Goal: Task Accomplishment & Management: Manage account settings

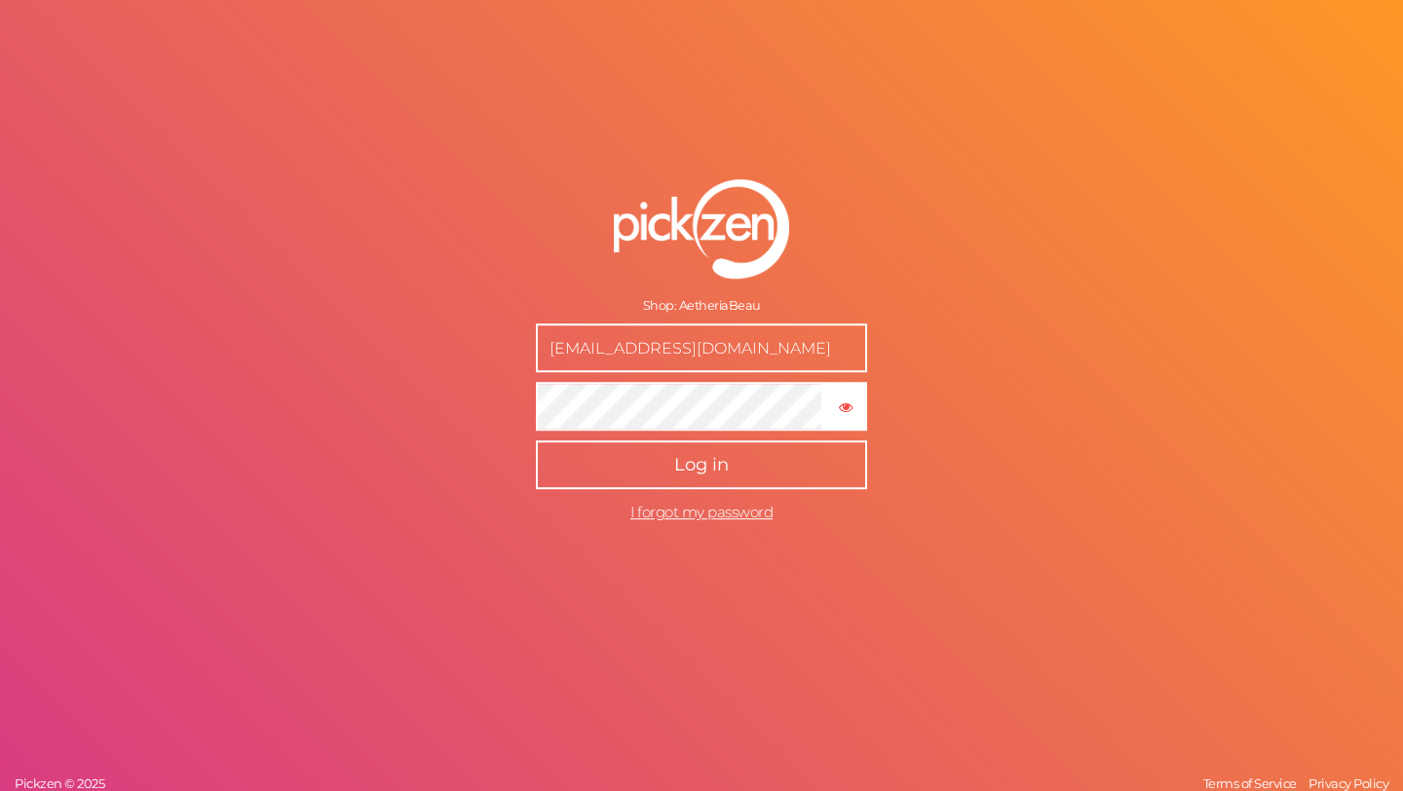
click at [693, 462] on span "Log in" at bounding box center [701, 464] width 55 height 21
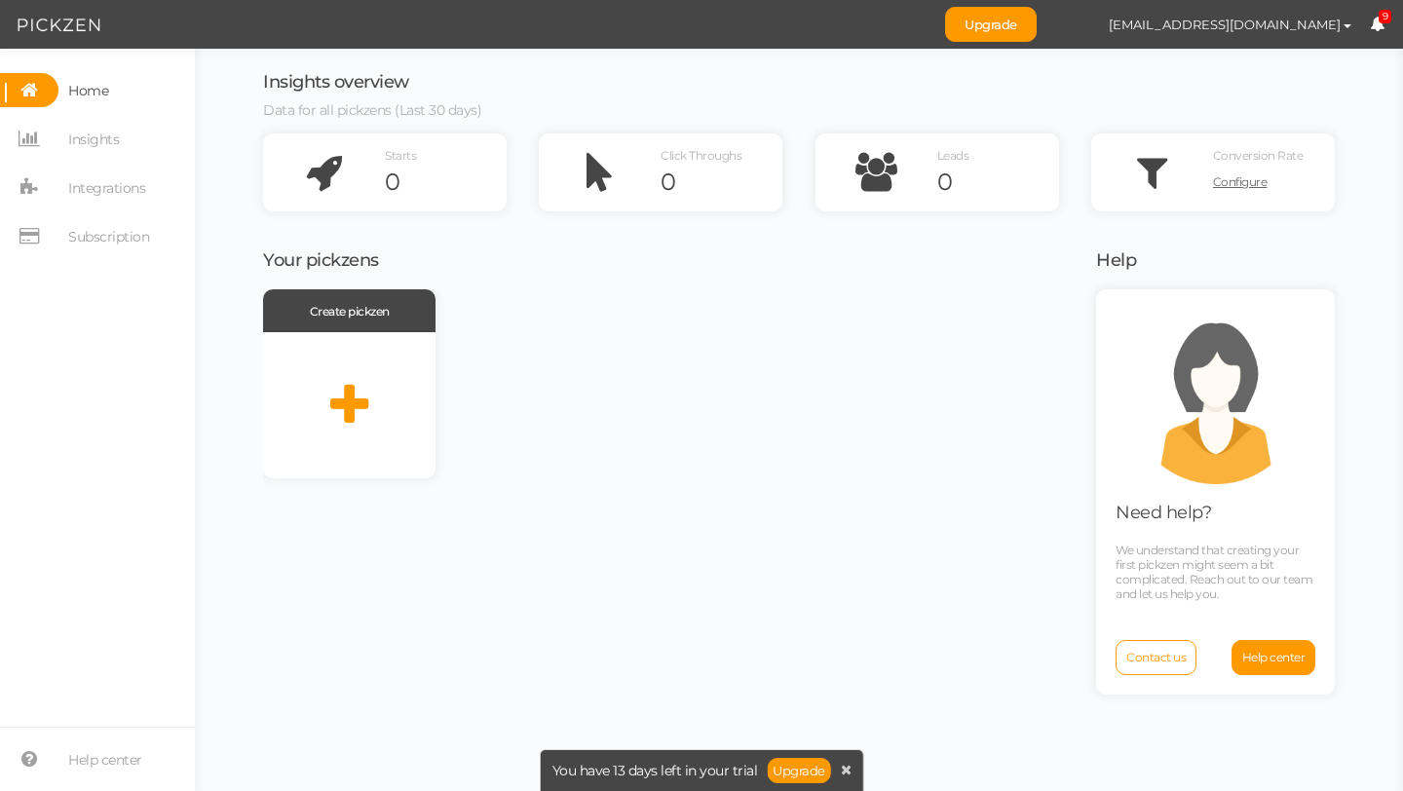
click at [94, 93] on span "Home" at bounding box center [88, 90] width 40 height 31
click at [122, 241] on span "Subscription" at bounding box center [108, 236] width 81 height 31
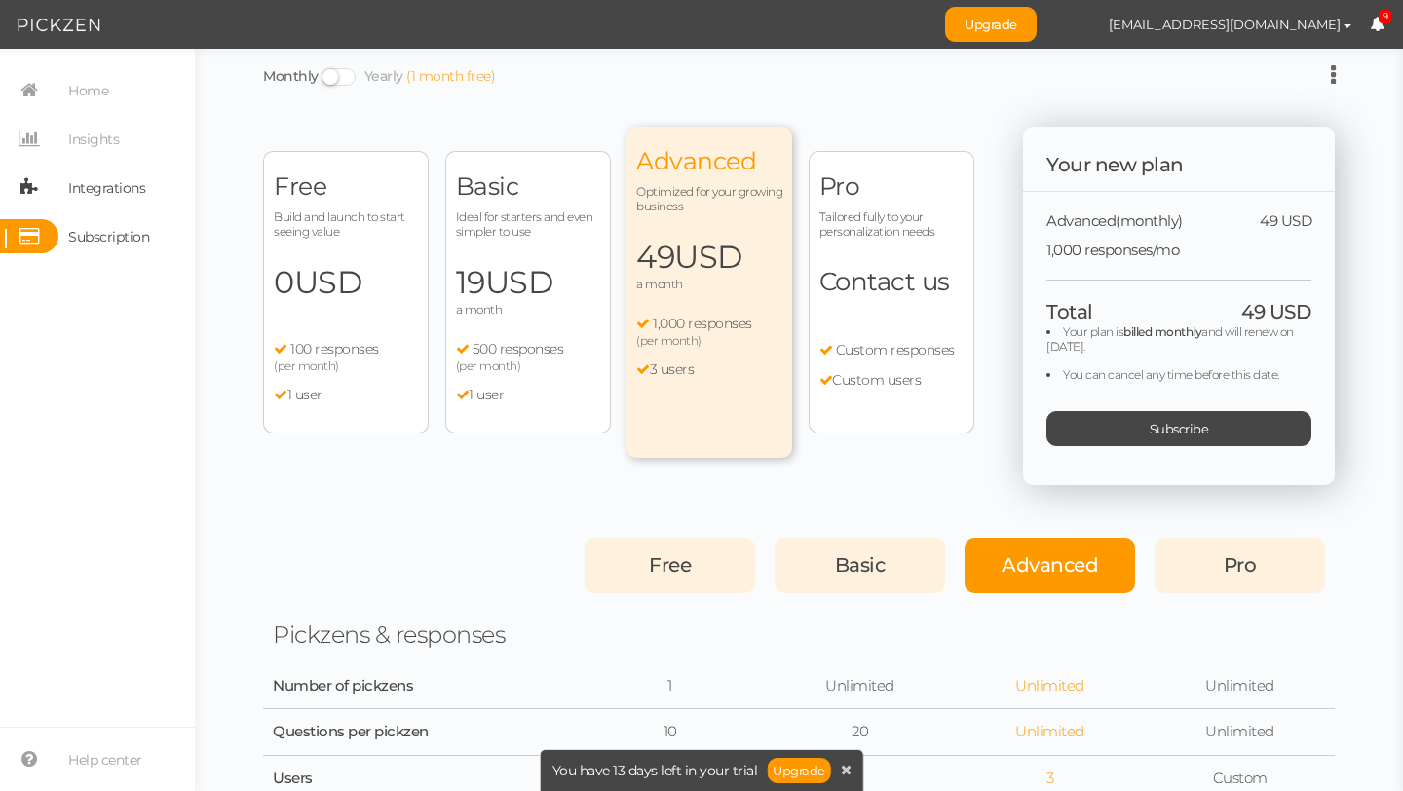
click at [123, 200] on span "Integrations" at bounding box center [106, 187] width 77 height 31
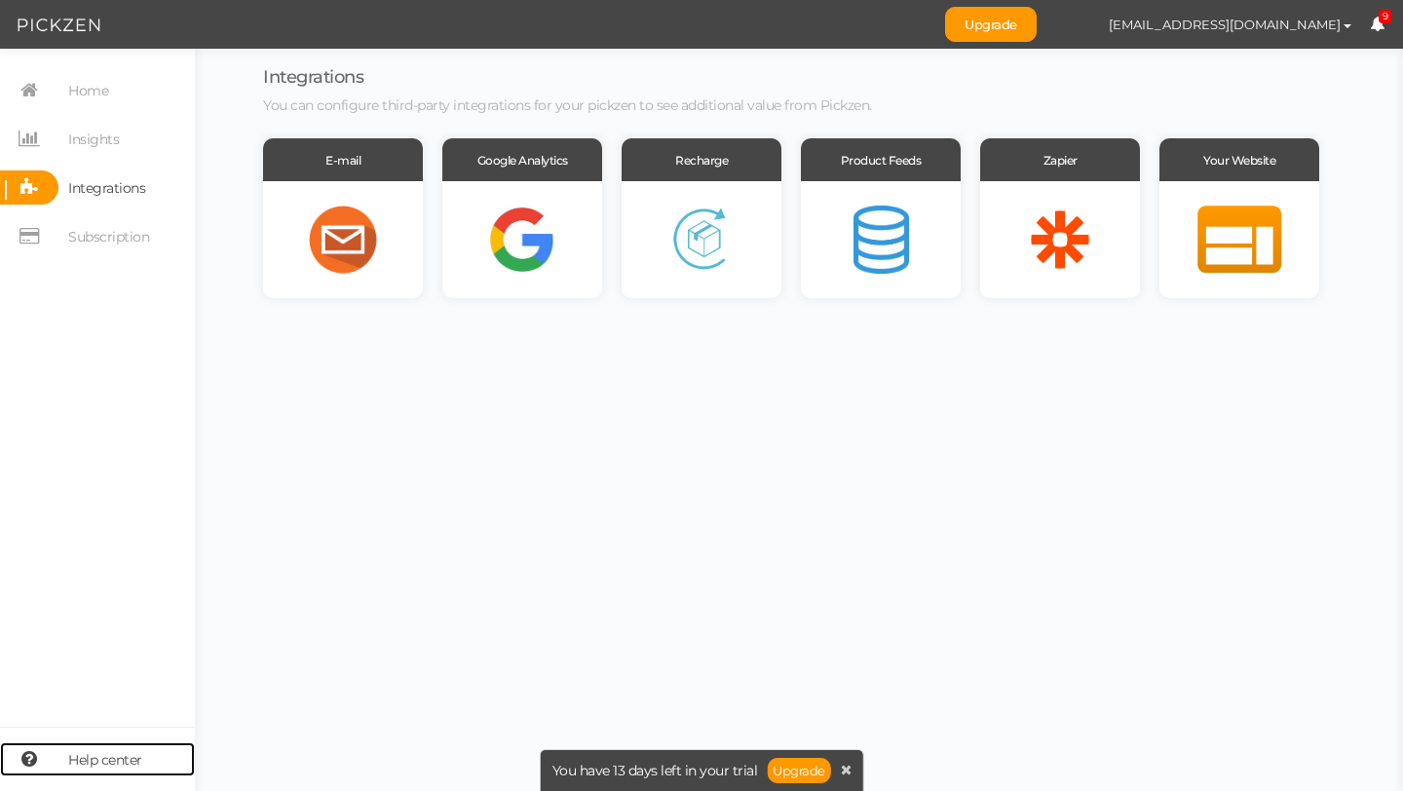
click at [111, 754] on span "Help center" at bounding box center [105, 759] width 74 height 31
click at [129, 235] on span "Subscription" at bounding box center [108, 236] width 81 height 31
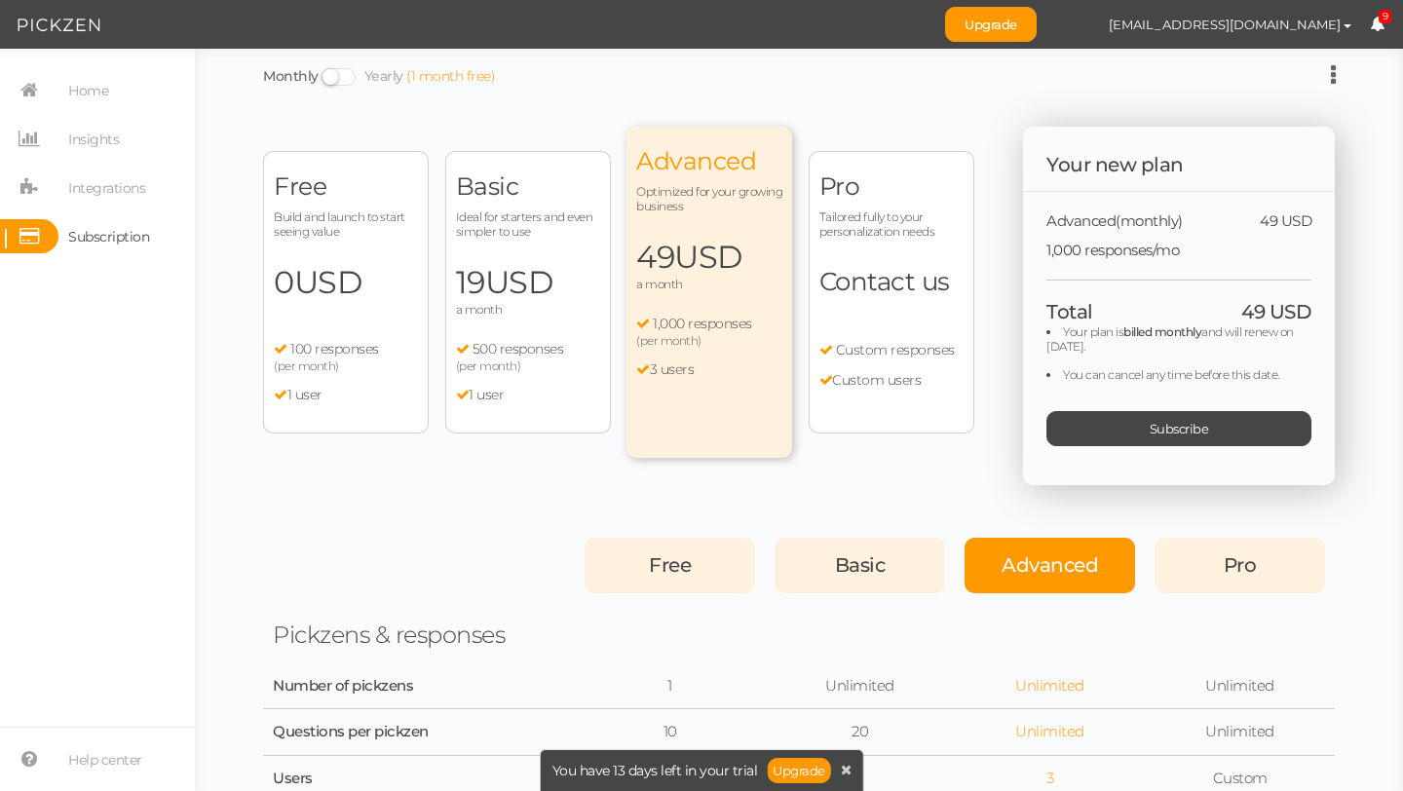
click at [325, 310] on div "Free Build and launch to start seeing value 0 USD a month 100 responses (per mo…" at bounding box center [346, 292] width 166 height 283
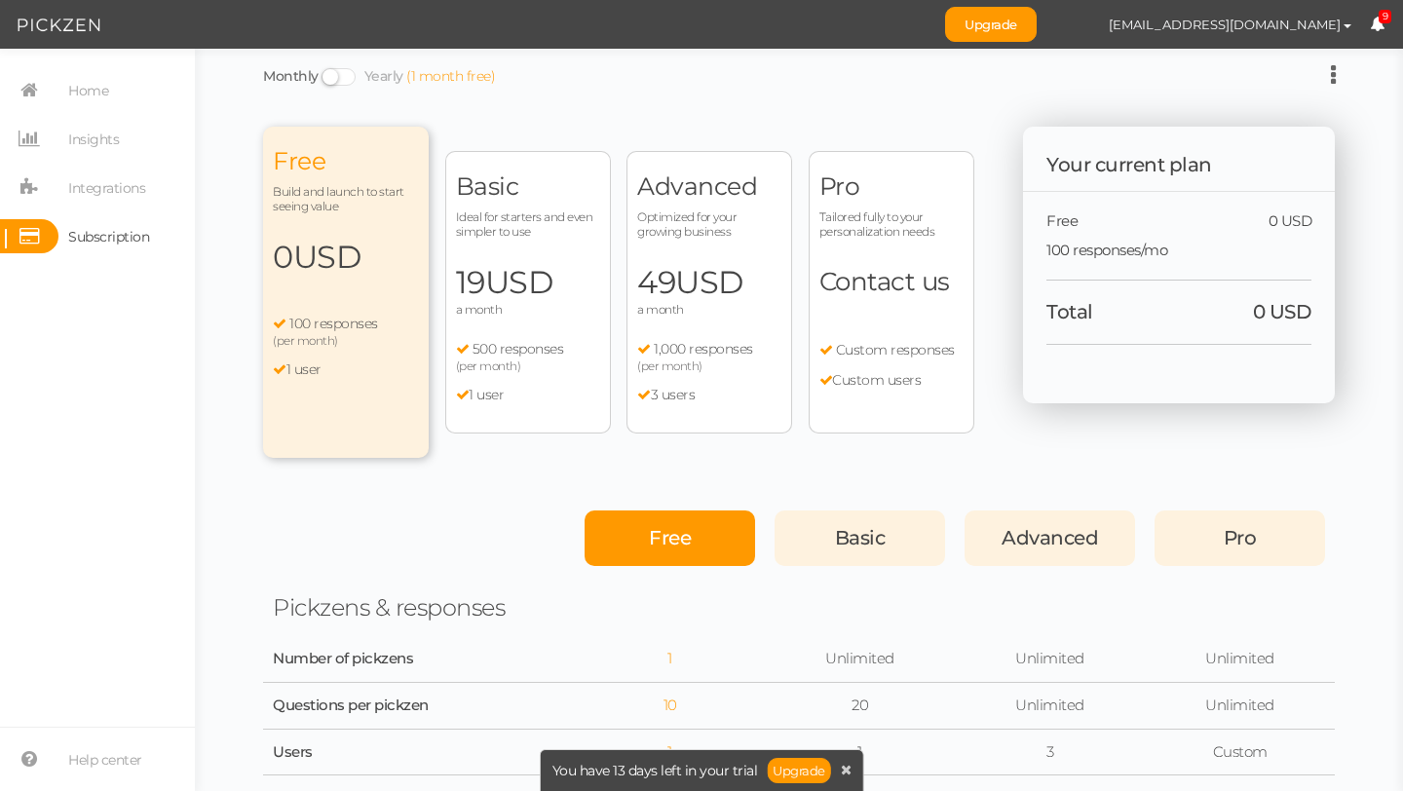
click at [415, 281] on div "Free Build and launch to start seeing value 0 USD a month 100 responses (per mo…" at bounding box center [346, 292] width 166 height 331
click at [122, 89] on link "Home" at bounding box center [97, 90] width 195 height 34
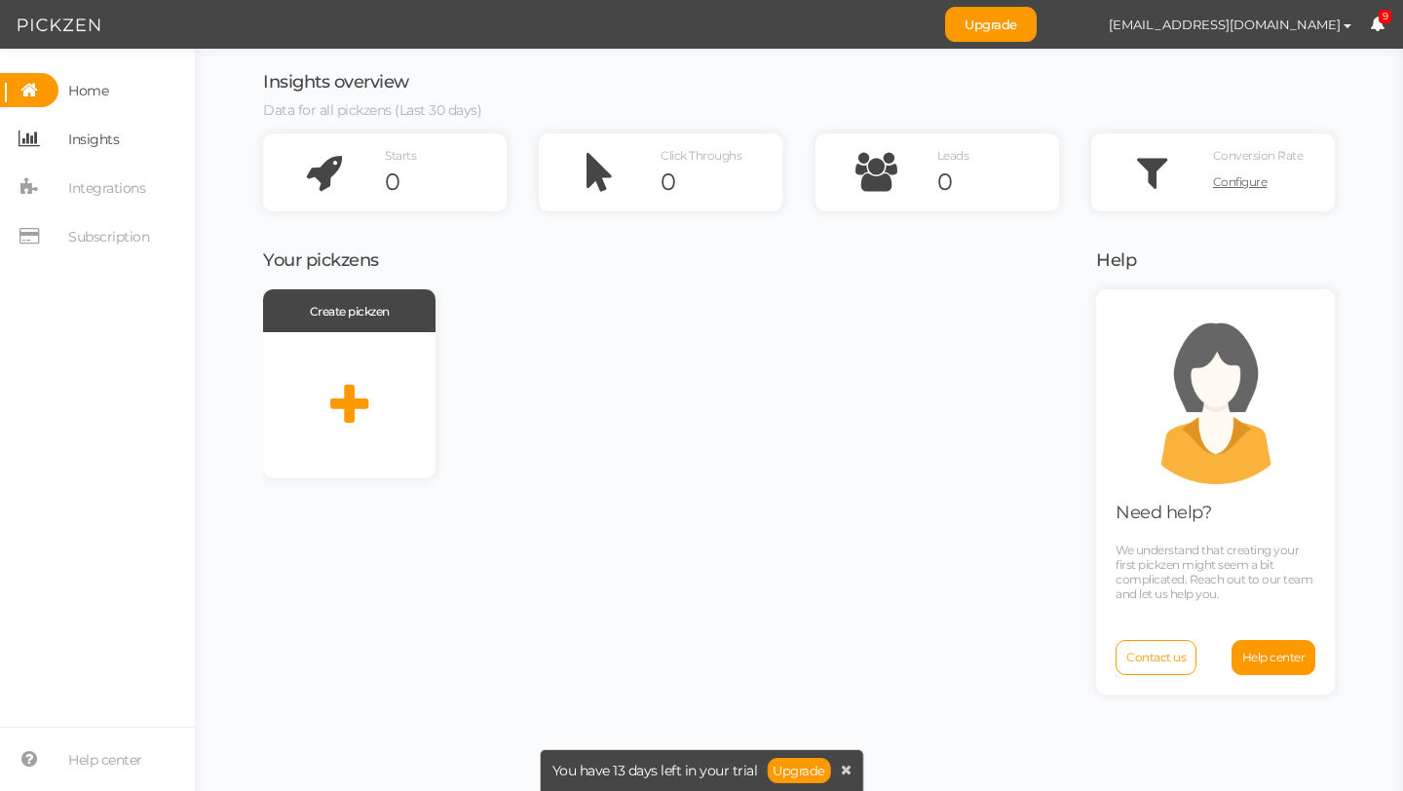
click at [104, 127] on span "Insights" at bounding box center [93, 139] width 51 height 31
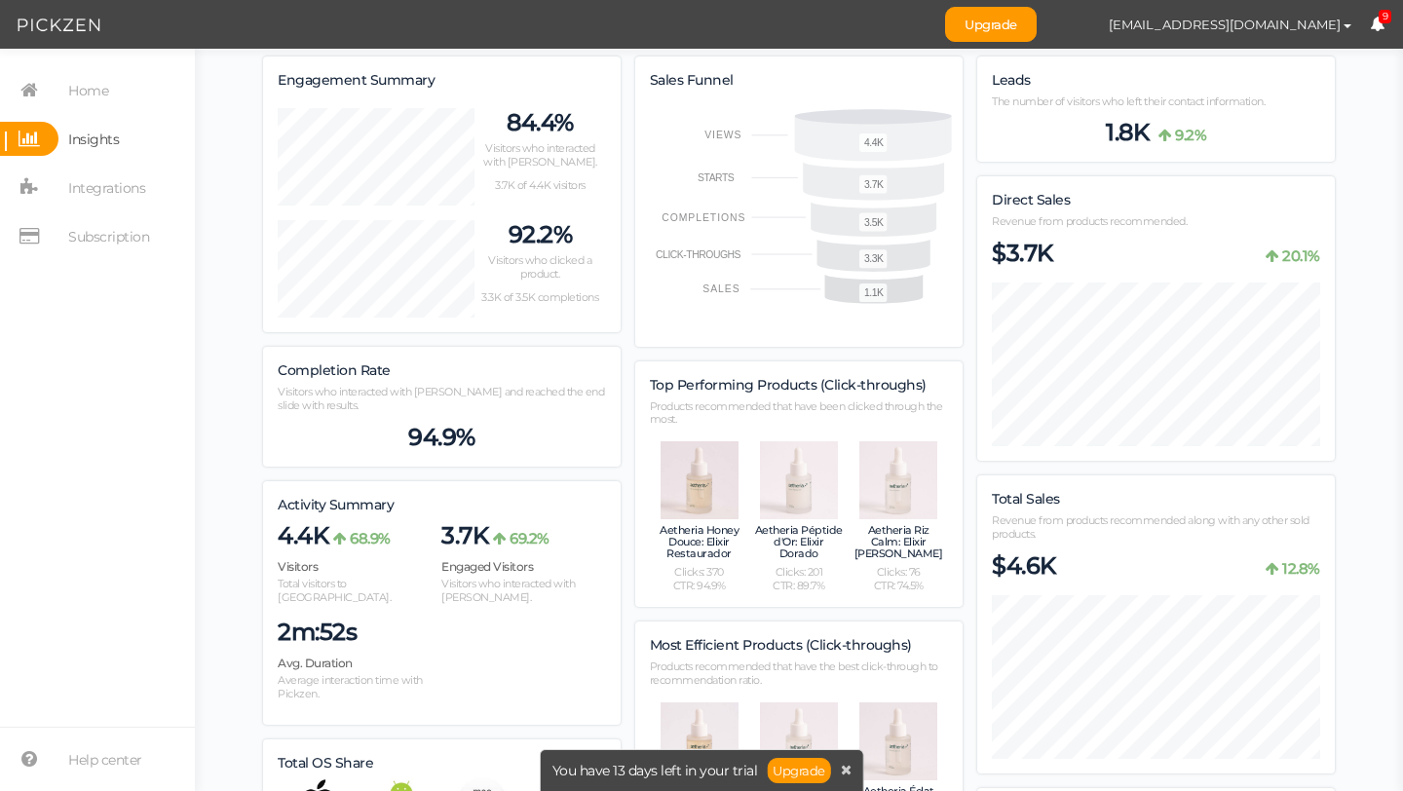
scroll to position [195, 0]
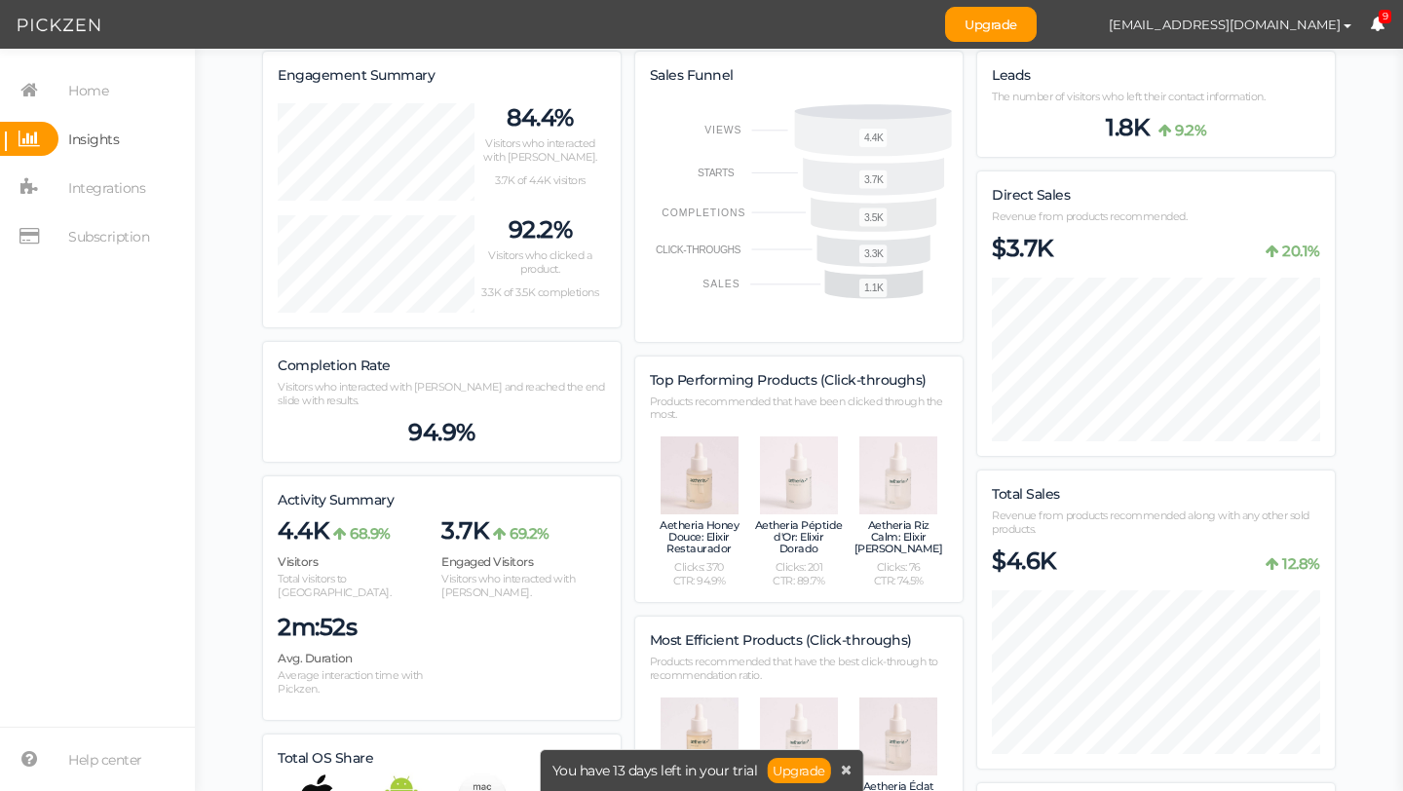
click at [1375, 25] on icon at bounding box center [1377, 24] width 15 height 15
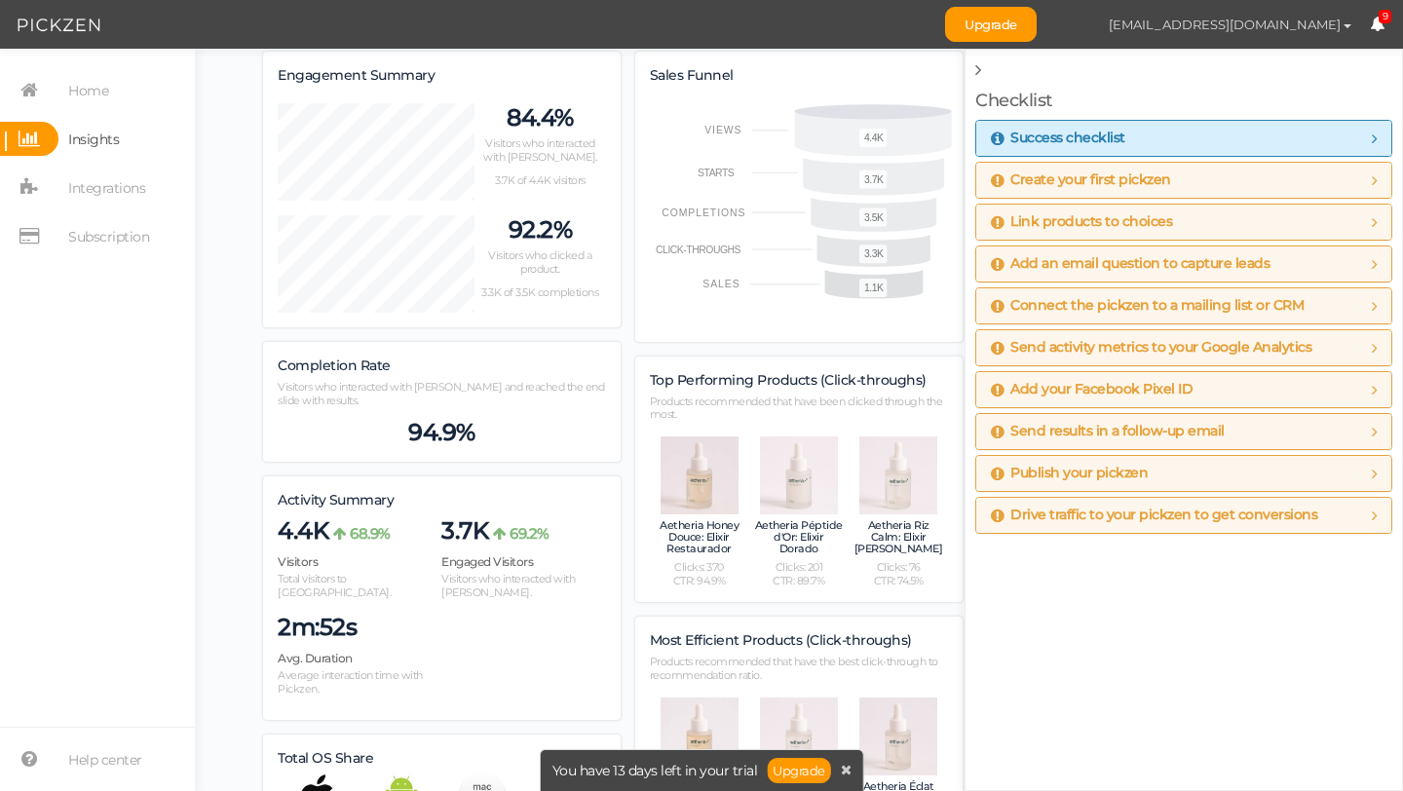
click at [1343, 25] on span "button" at bounding box center [1347, 26] width 8 height 4
click at [1310, 59] on span "Preferences" at bounding box center [1288, 59] width 65 height 15
select select "Europe/London"
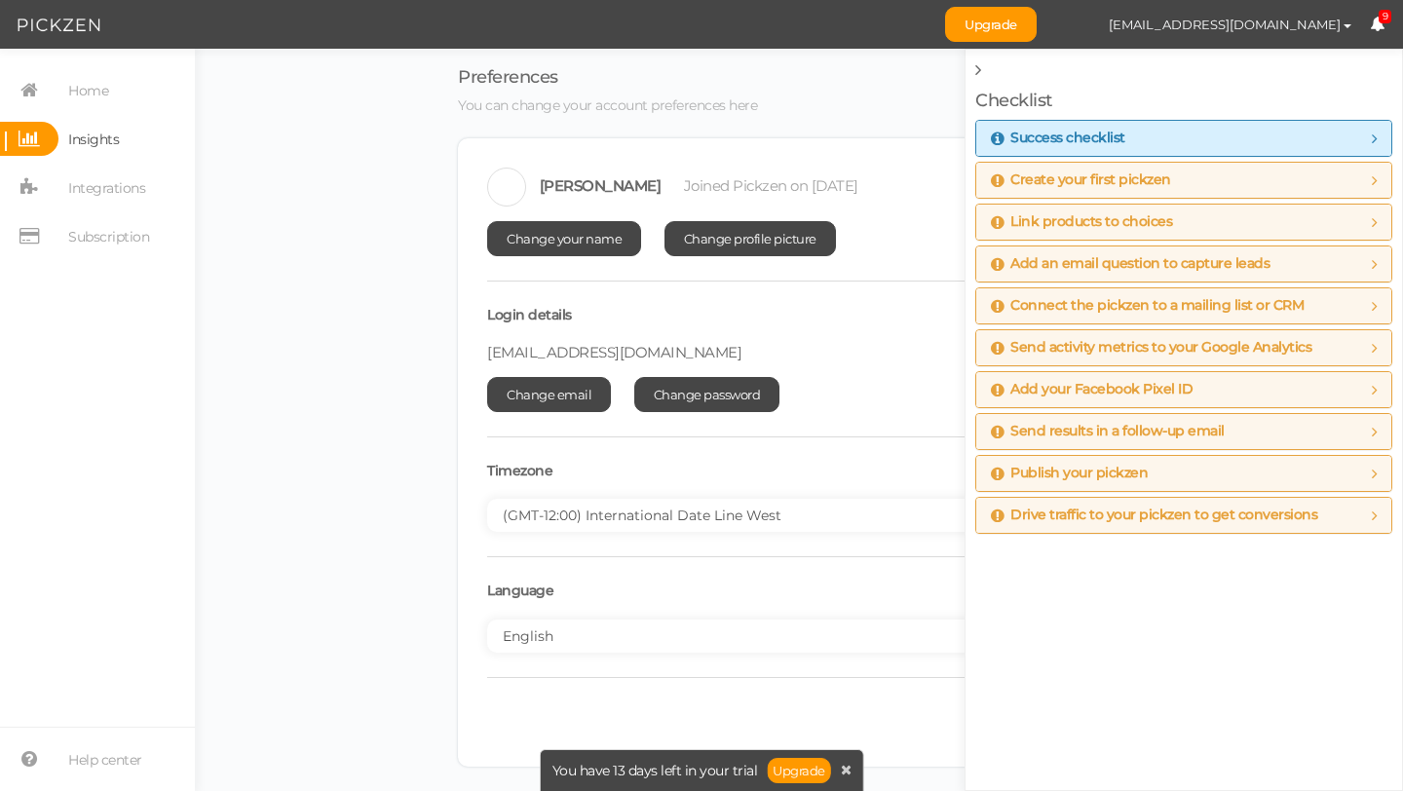
click at [429, 671] on div "Preferences You can change your account preferences here Franyely González Join…" at bounding box center [798, 417] width 1169 height 699
click at [971, 64] on div "Checklist Success checklist To maximize the usage of Pickzen, make sure you com…" at bounding box center [1183, 420] width 438 height 742
click at [980, 68] on icon at bounding box center [978, 70] width 6 height 18
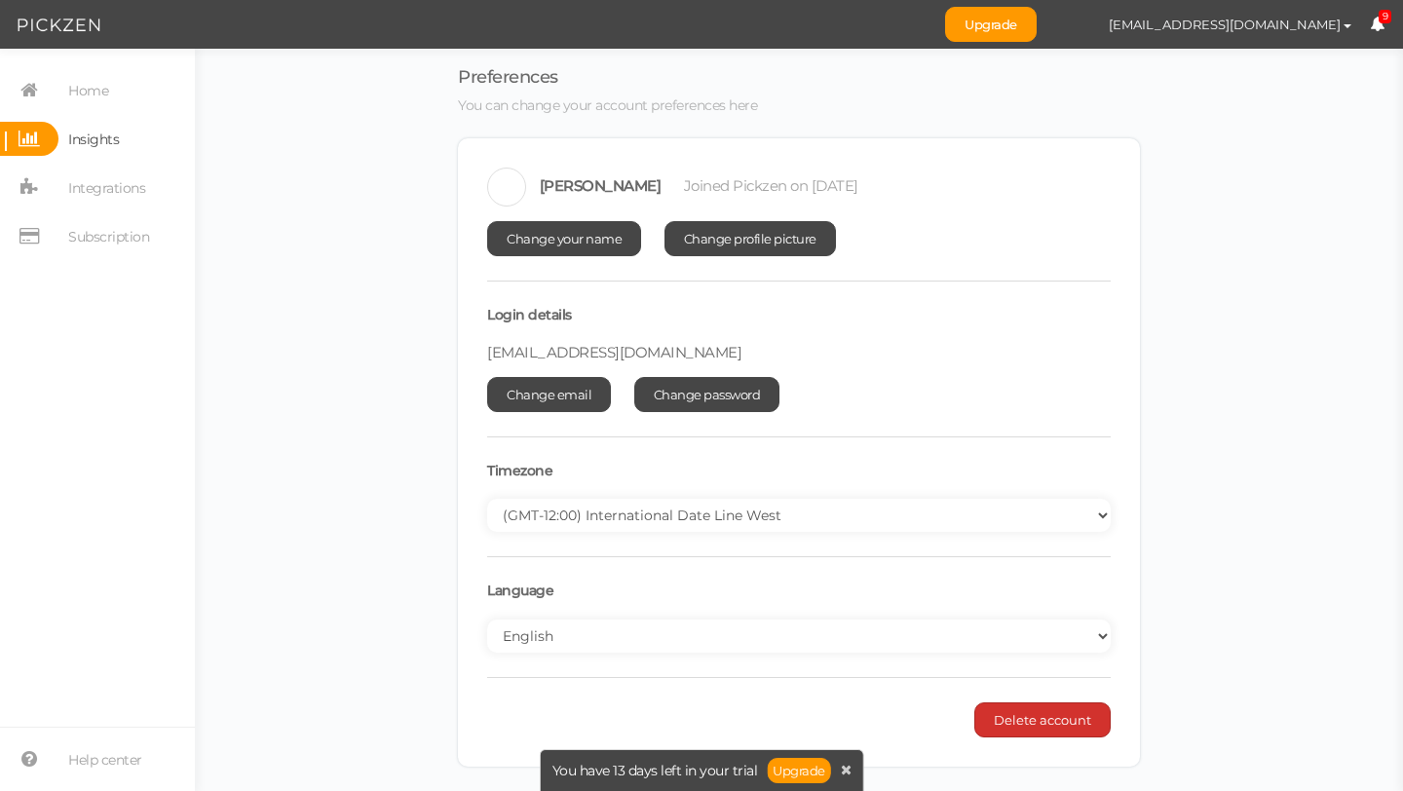
click at [1050, 719] on span "Delete account" at bounding box center [1042, 720] width 97 height 16
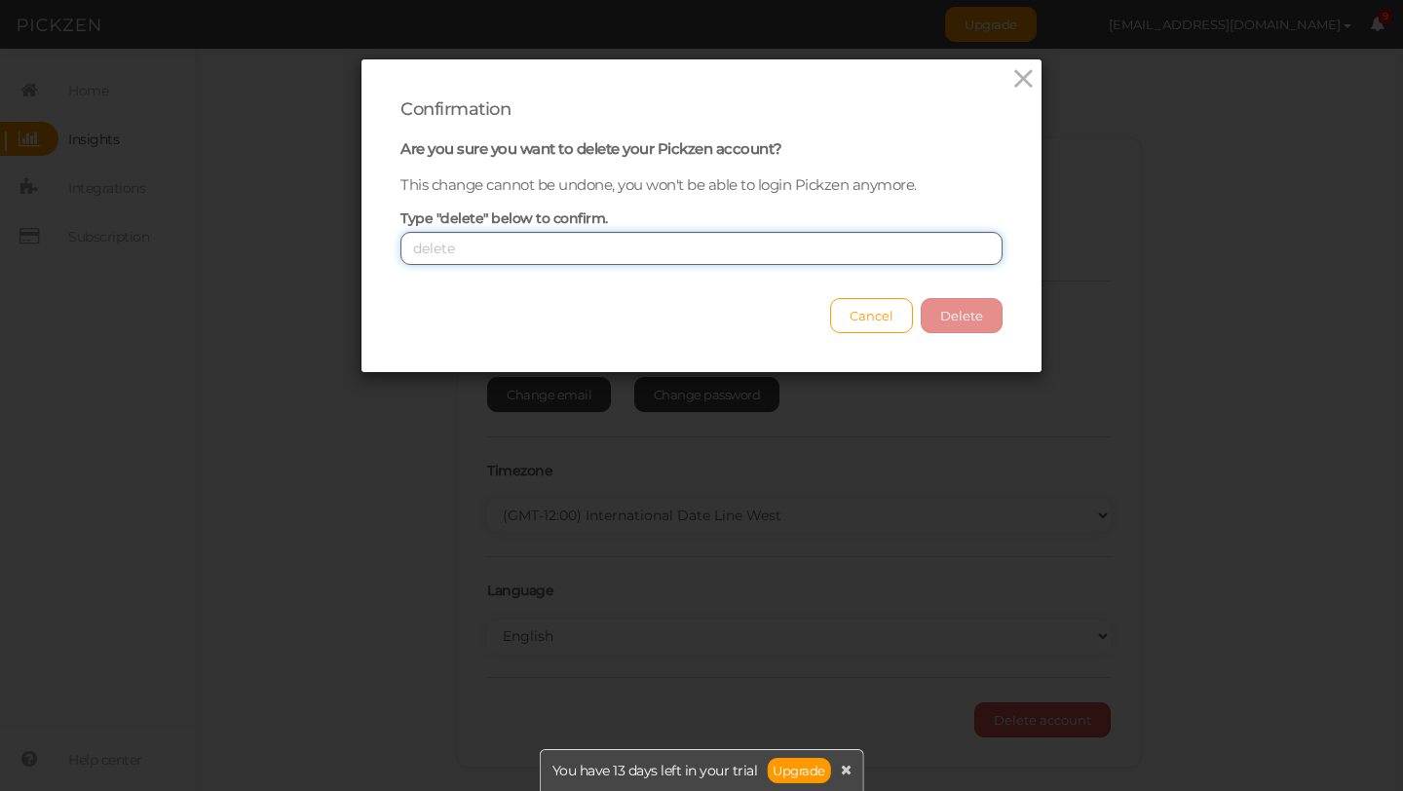
click at [841, 258] on input "text" at bounding box center [701, 248] width 602 height 33
type input "a"
type input "delete"
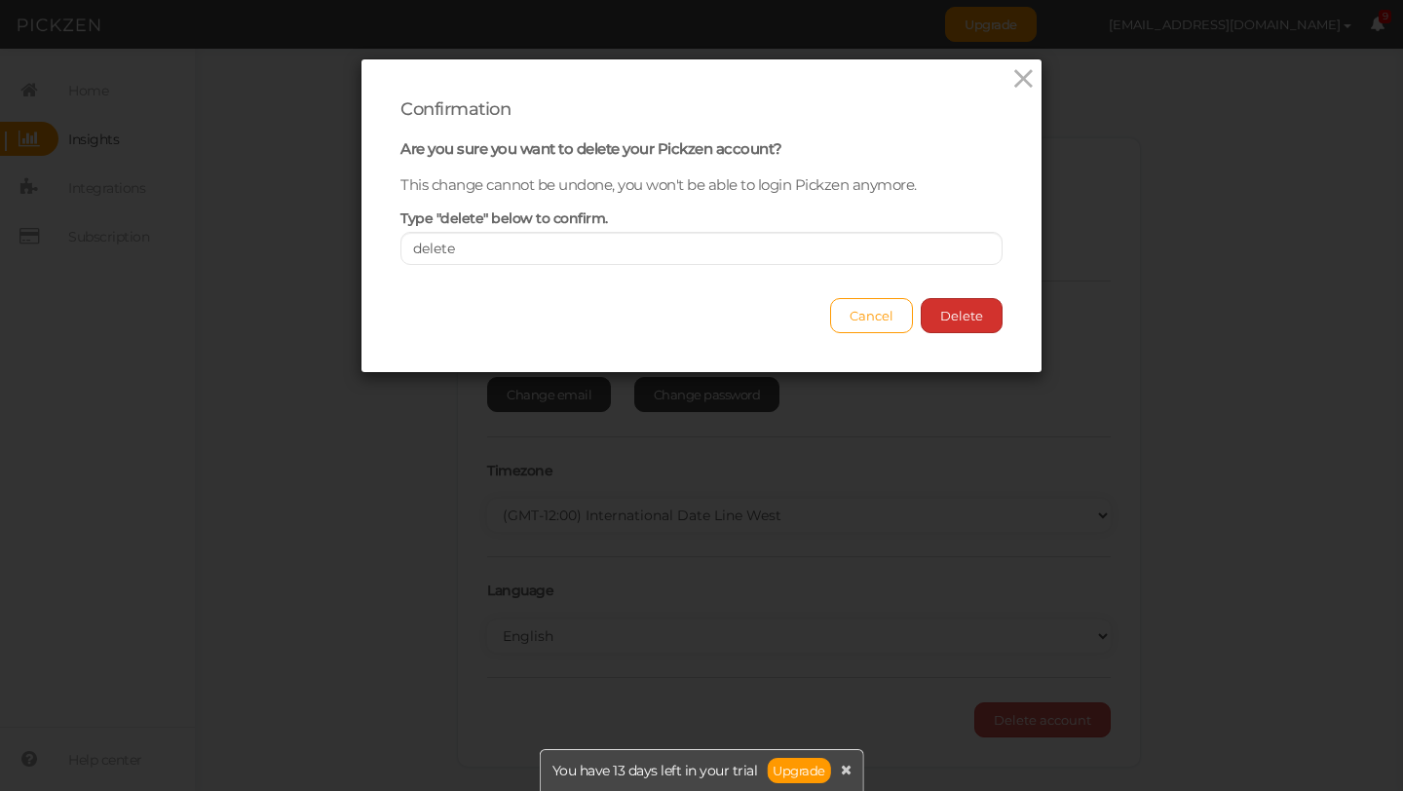
click at [974, 324] on button "Delete" at bounding box center [962, 315] width 82 height 35
